Goal: Information Seeking & Learning: Learn about a topic

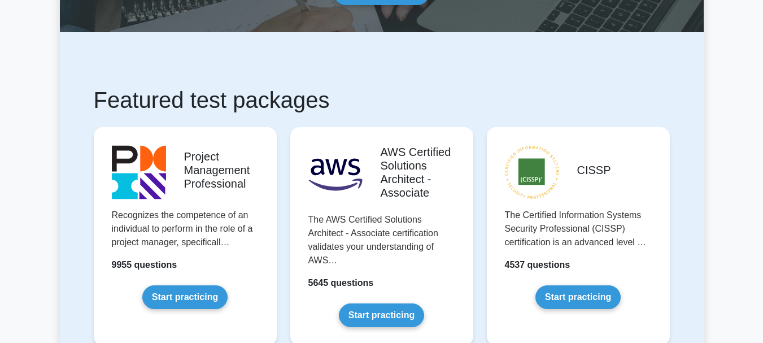
scroll to position [158, 0]
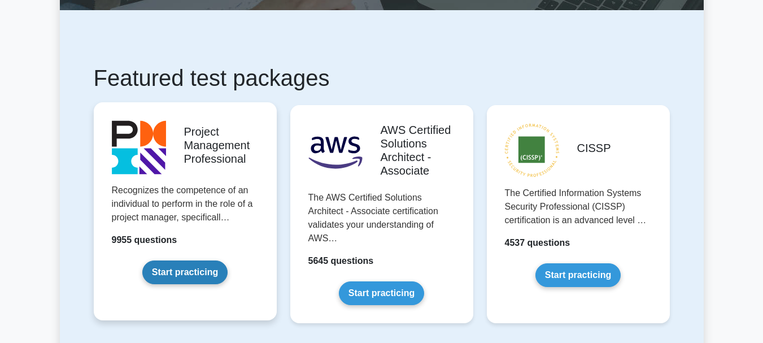
click at [183, 272] on link "Start practicing" at bounding box center [184, 272] width 85 height 24
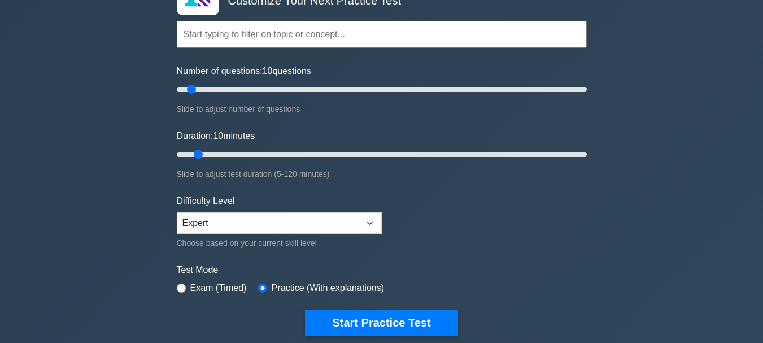
scroll to position [113, 0]
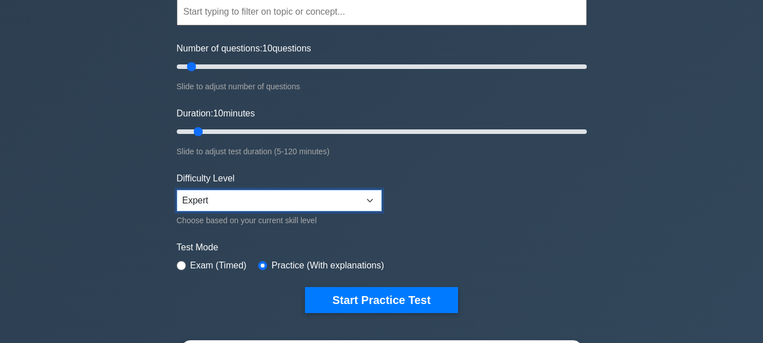
click at [367, 199] on select "Beginner Intermediate Expert" at bounding box center [279, 200] width 205 height 21
click at [177, 190] on select "Beginner Intermediate Expert" at bounding box center [279, 200] width 205 height 21
click at [369, 196] on select "Beginner Intermediate Expert" at bounding box center [279, 200] width 205 height 21
select select "expert"
click at [177, 190] on select "Beginner Intermediate Expert" at bounding box center [279, 200] width 205 height 21
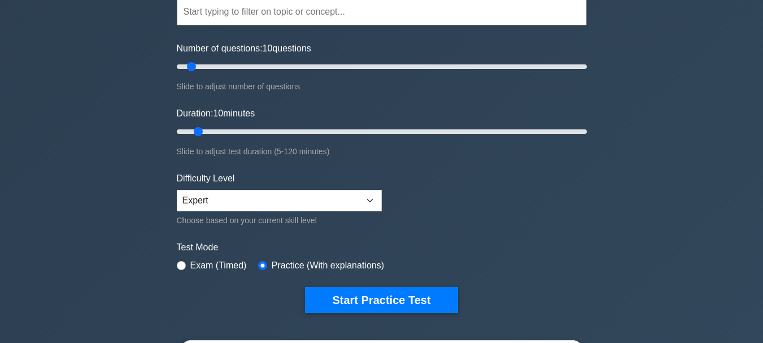
click at [237, 246] on label "Test Mode" at bounding box center [382, 248] width 410 height 14
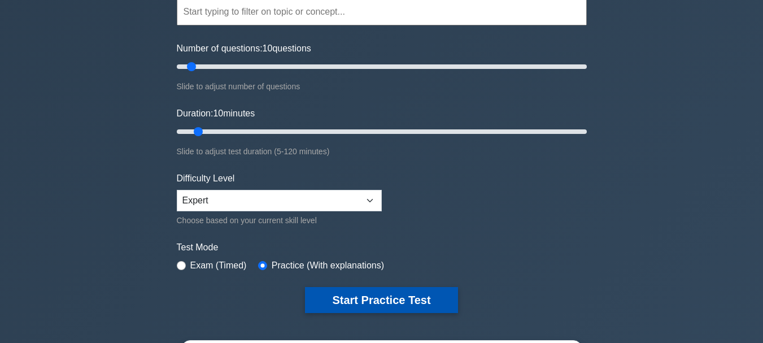
click at [381, 294] on button "Start Practice Test" at bounding box center [381, 300] width 152 height 26
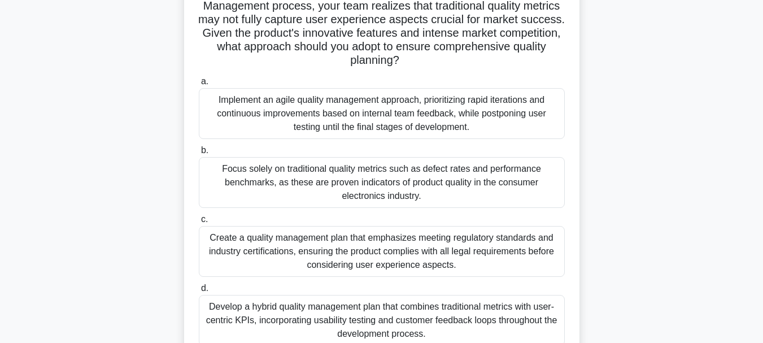
scroll to position [111, 0]
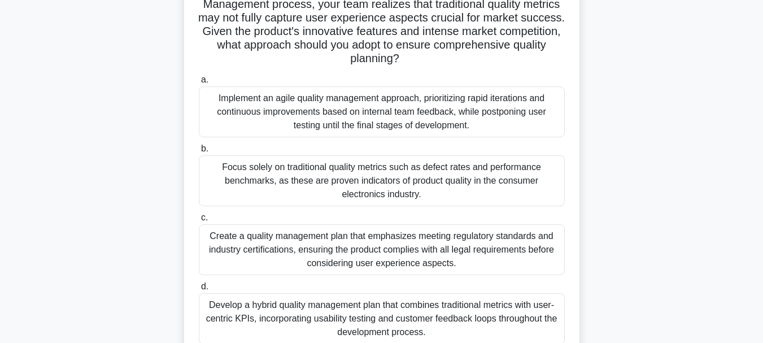
click at [287, 101] on div "Implement an agile quality management approach, prioritizing rapid iterations a…" at bounding box center [382, 111] width 366 height 51
click at [199, 84] on input "a. Implement an agile quality management approach, prioritizing rapid iteration…" at bounding box center [199, 79] width 0 height 7
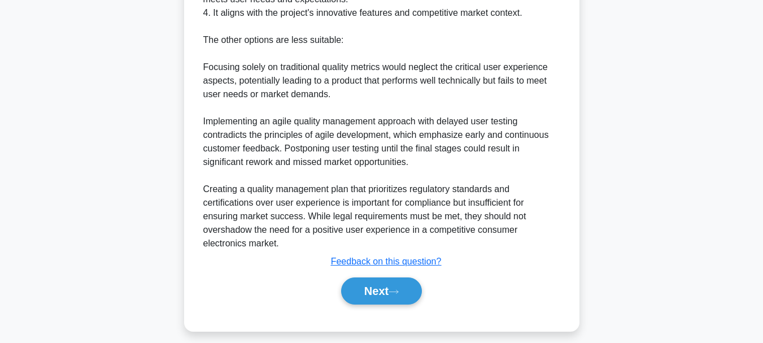
scroll to position [653, 0]
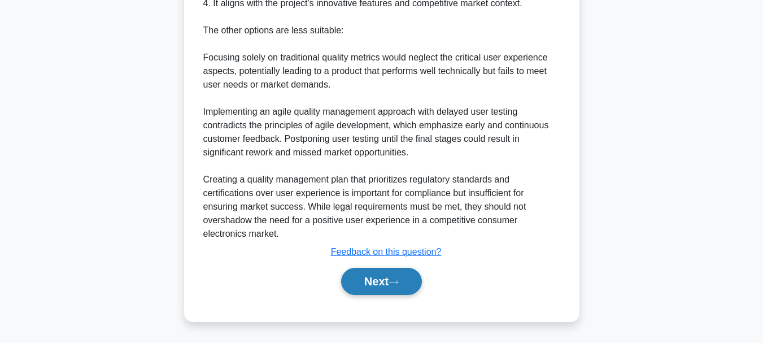
click at [362, 277] on button "Next" at bounding box center [381, 281] width 81 height 27
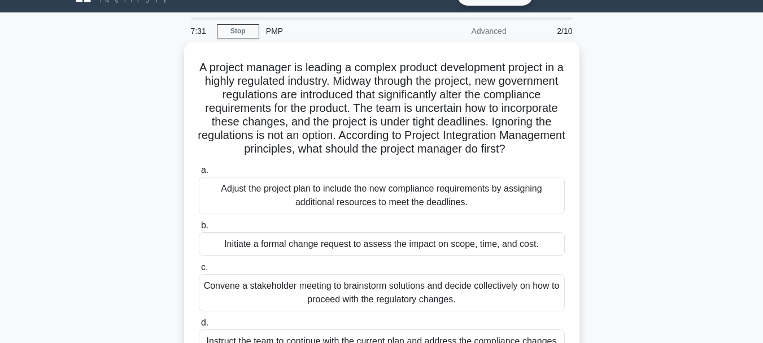
scroll to position [21, 0]
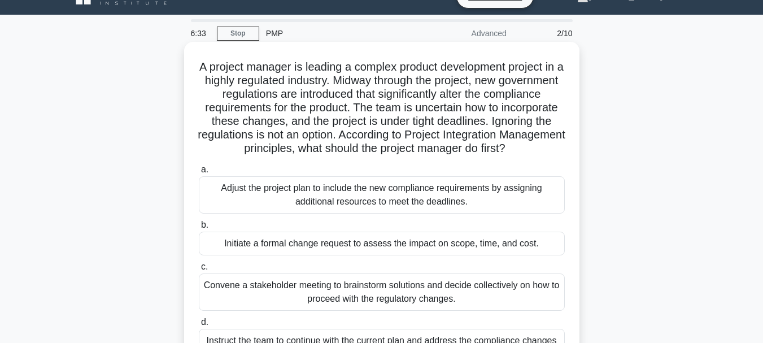
click at [390, 306] on div "Convene a stakeholder meeting to brainstorm solutions and decide collectively o…" at bounding box center [382, 291] width 366 height 37
click at [199, 271] on input "c. Convene a stakeholder meeting to brainstorm solutions and decide collectivel…" at bounding box center [199, 266] width 0 height 7
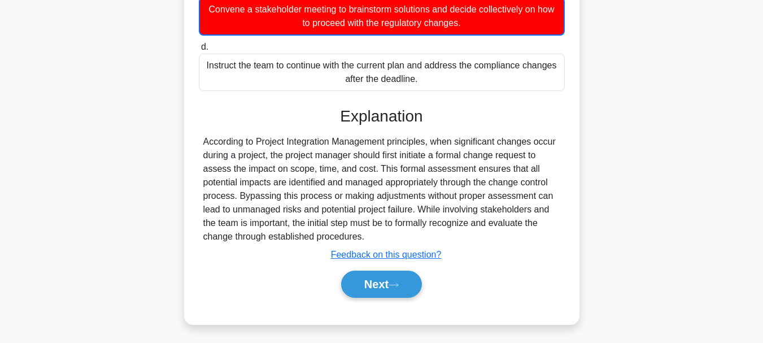
scroll to position [315, 0]
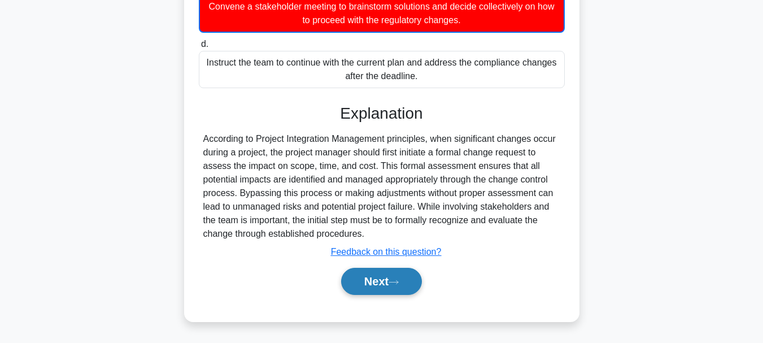
click at [367, 281] on button "Next" at bounding box center [381, 281] width 81 height 27
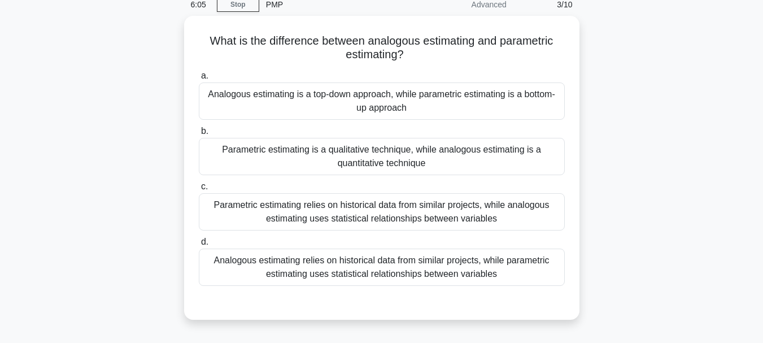
scroll to position [47, 0]
click at [411, 261] on div "Analogous estimating relies on historical data from similar projects, while par…" at bounding box center [382, 267] width 366 height 37
click at [199, 246] on input "d. Analogous estimating relies on historical data from similar projects, while …" at bounding box center [199, 242] width 0 height 7
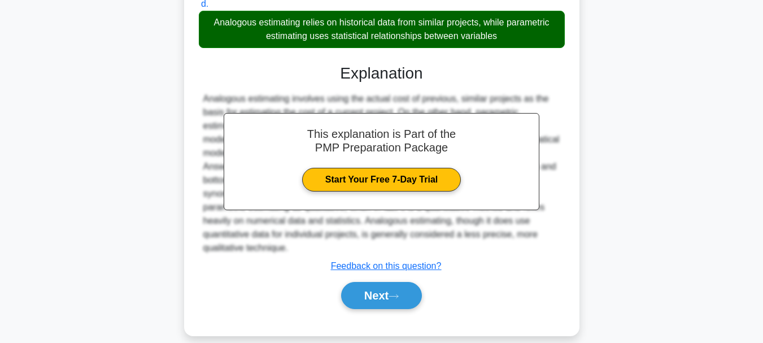
scroll to position [300, 0]
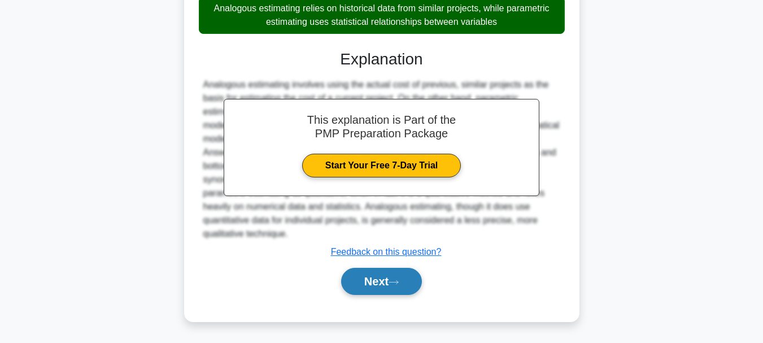
click at [362, 276] on button "Next" at bounding box center [381, 281] width 81 height 27
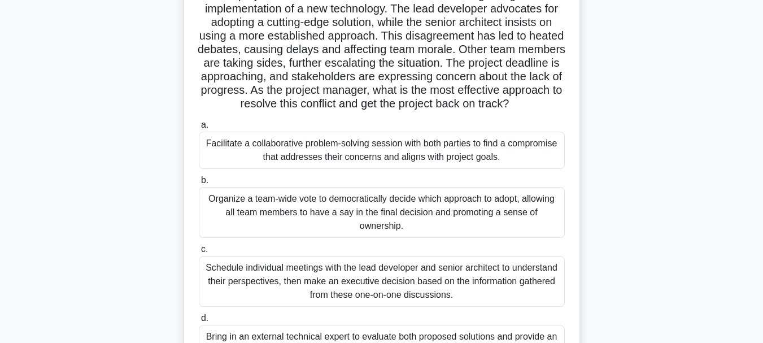
scroll to position [82, 0]
